Goal: Transaction & Acquisition: Purchase product/service

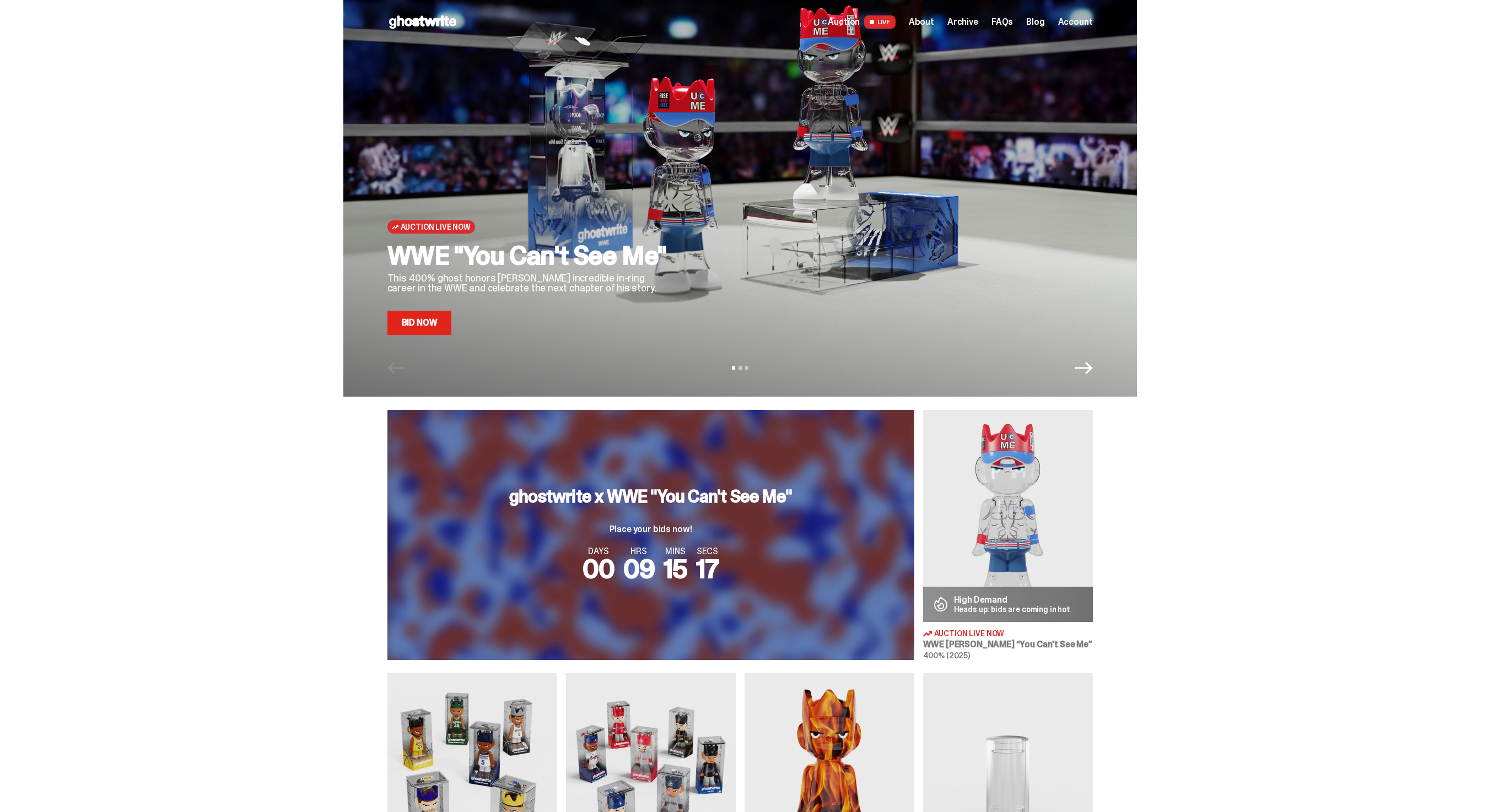
click at [446, 312] on link "Bid Now" at bounding box center [420, 323] width 65 height 24
